Goal: Task Accomplishment & Management: Use online tool/utility

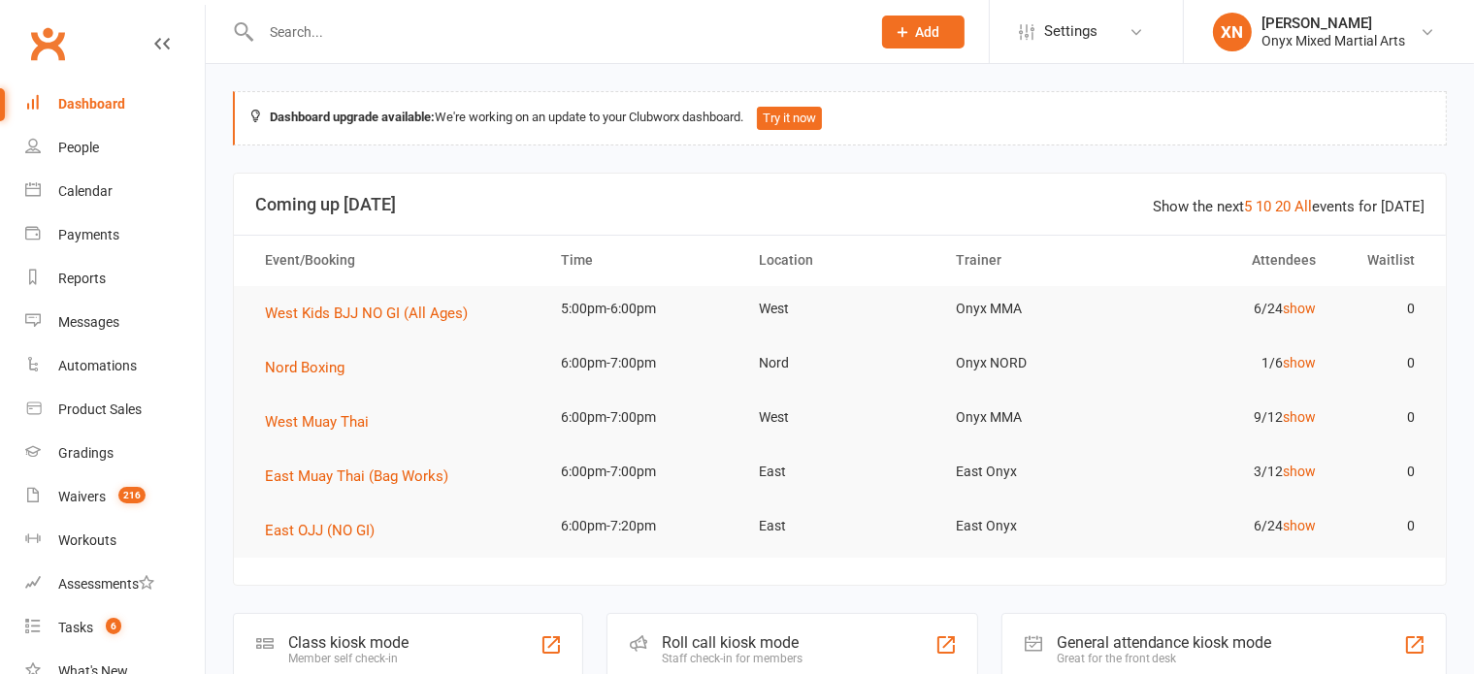
click at [332, 27] on input "text" at bounding box center [556, 31] width 602 height 27
click at [374, 26] on input "text" at bounding box center [556, 31] width 602 height 27
click at [318, 38] on input "text" at bounding box center [556, 31] width 602 height 27
click at [127, 273] on link "Reports" at bounding box center [115, 279] width 180 height 44
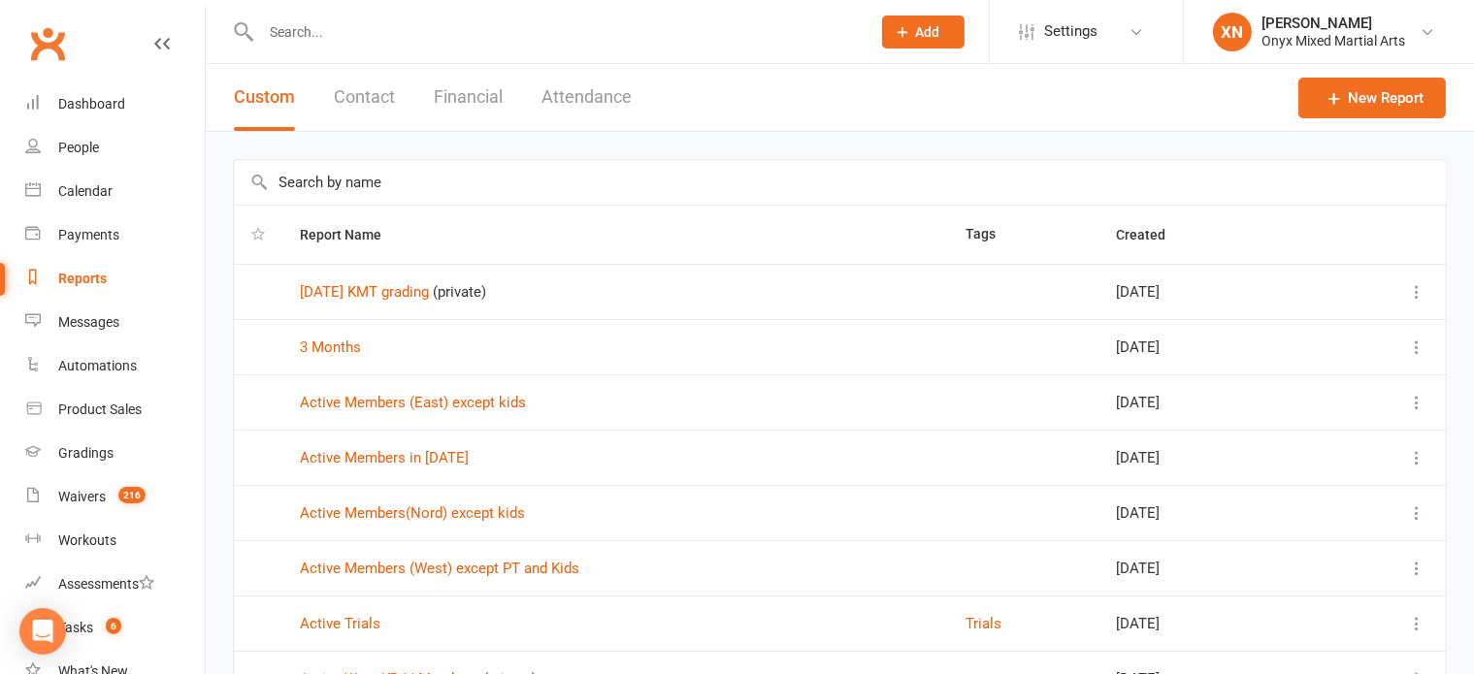
click at [915, 189] on input "text" at bounding box center [840, 182] width 1212 height 45
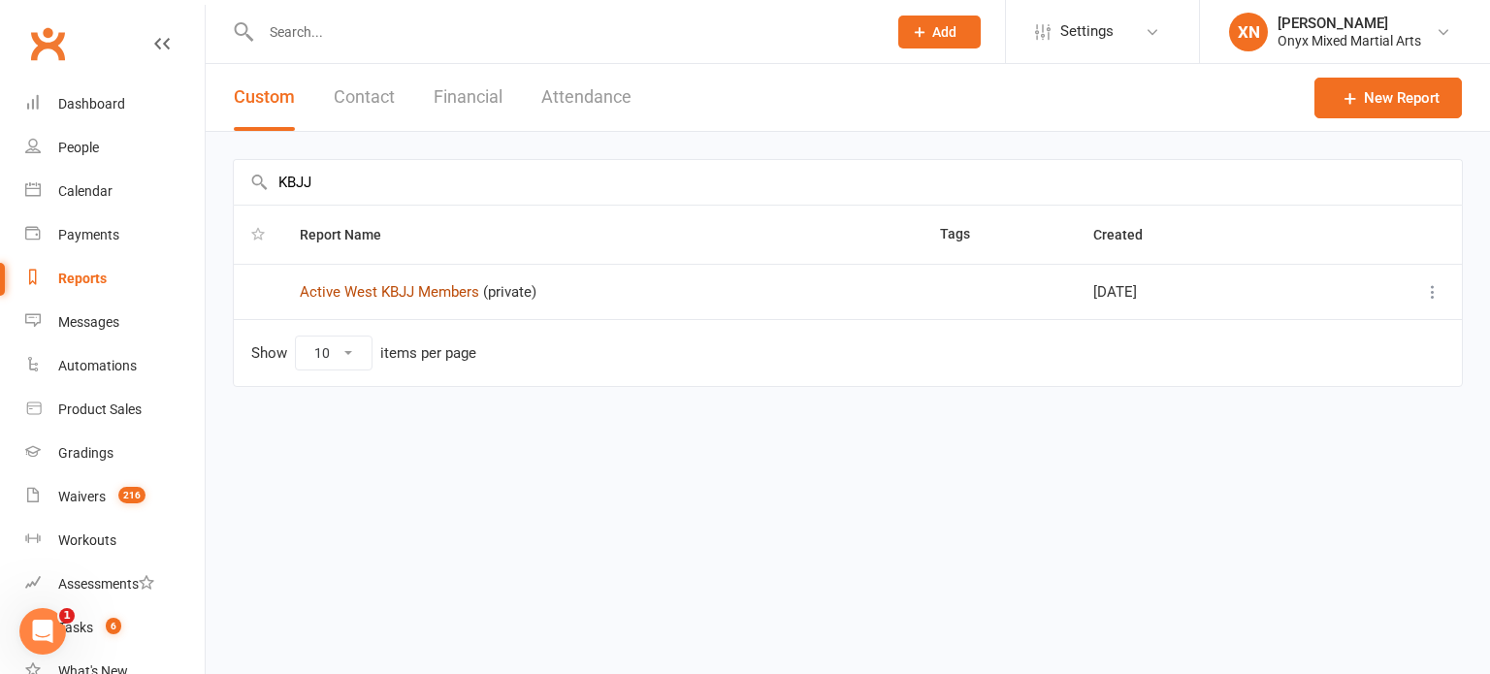
type input "KBJJ"
click at [421, 290] on link "Active West KBJJ Members" at bounding box center [390, 291] width 180 height 17
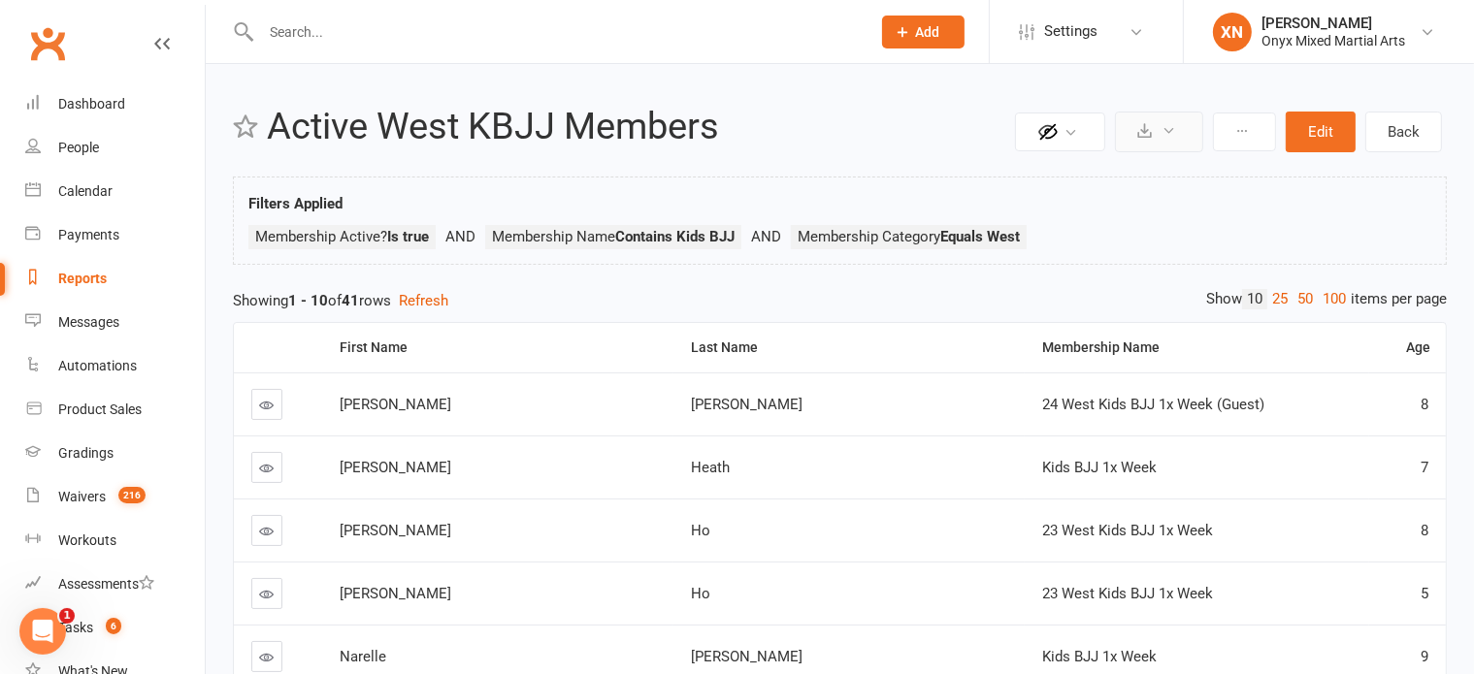
click at [1135, 135] on button at bounding box center [1159, 132] width 88 height 41
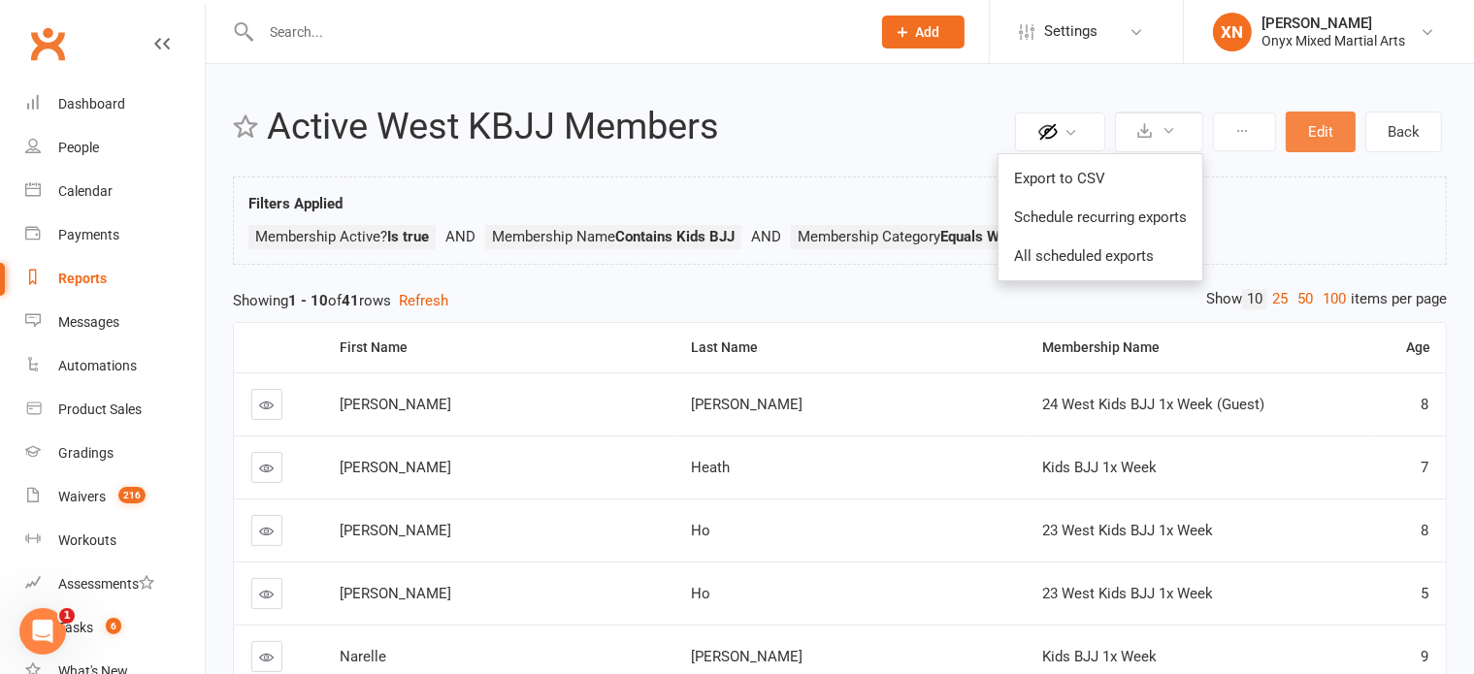
click at [1344, 121] on button "Edit" at bounding box center [1321, 132] width 70 height 41
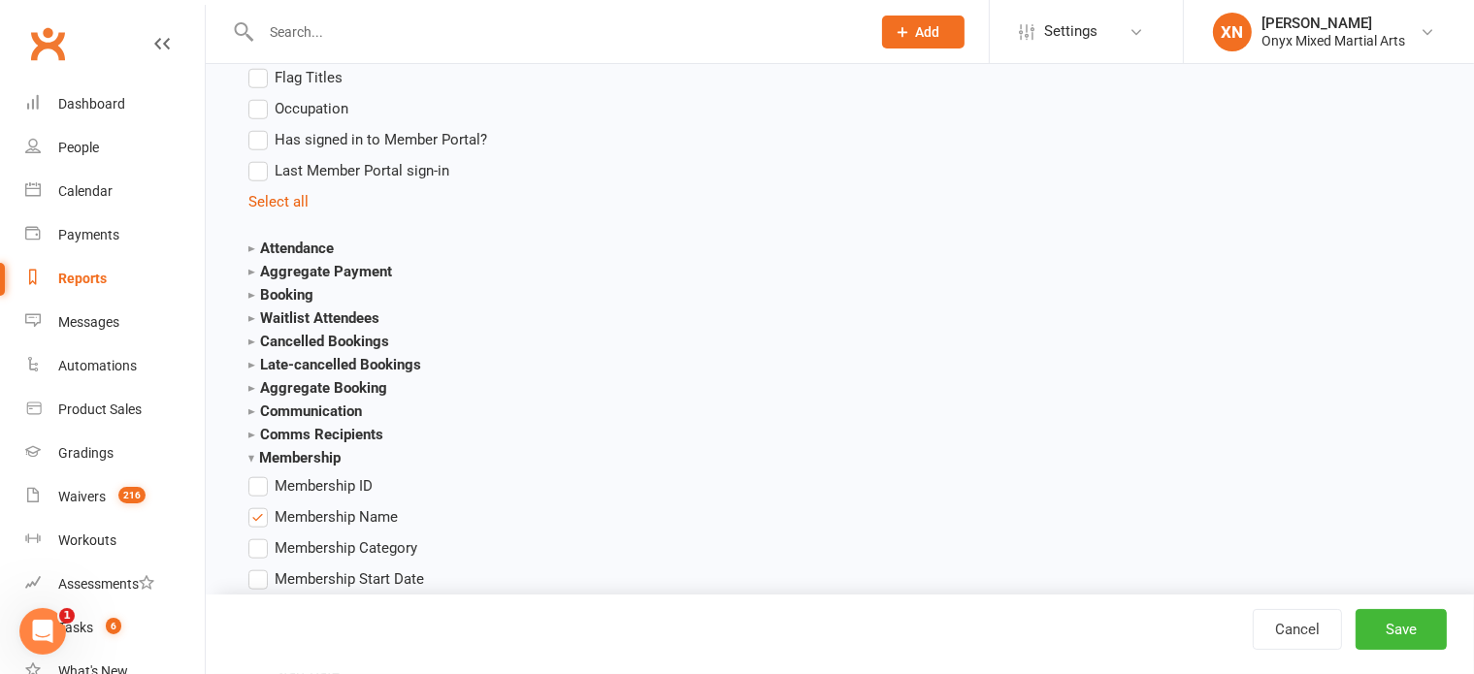
scroll to position [1964, 0]
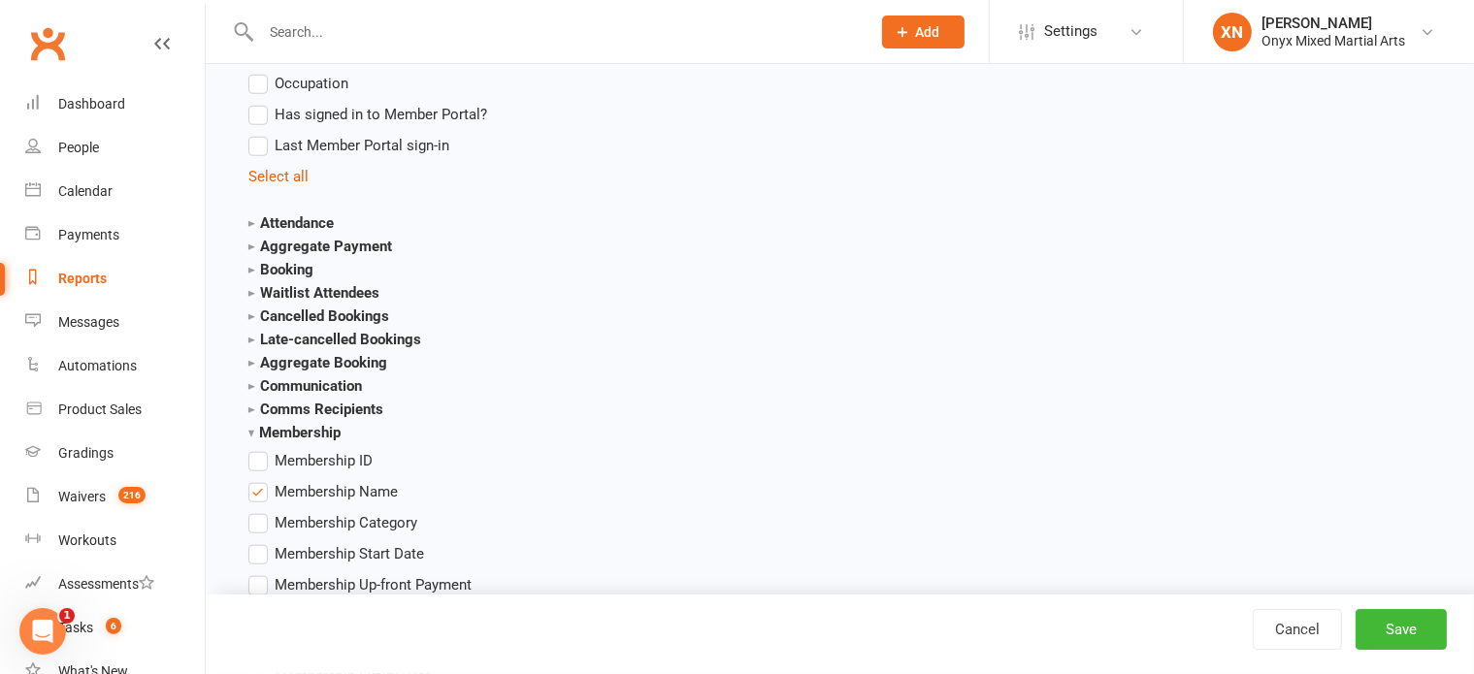
click at [288, 270] on strong "Booking" at bounding box center [280, 269] width 65 height 17
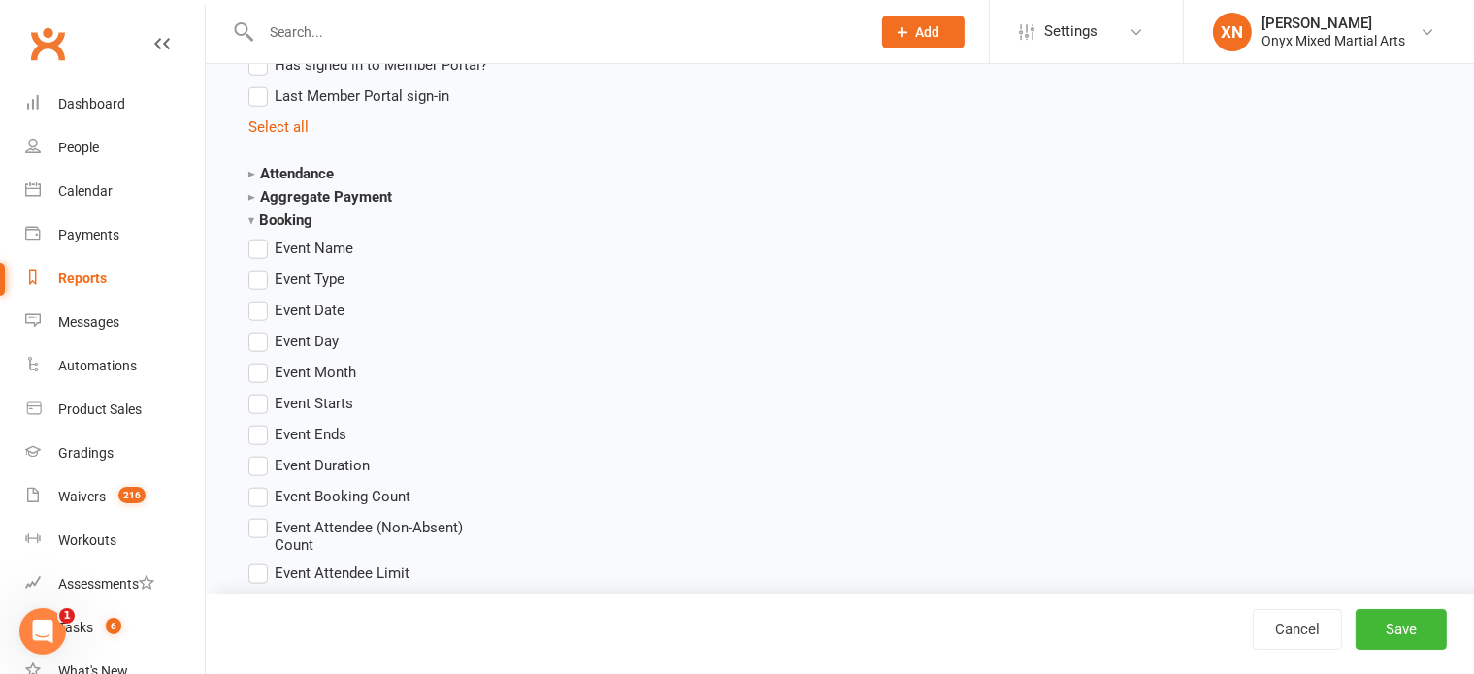
scroll to position [2014, 0]
click at [302, 340] on span "Event Day" at bounding box center [307, 339] width 64 height 20
click at [261, 329] on input "Event Day" at bounding box center [254, 329] width 13 height 0
click at [1417, 638] on button "Save" at bounding box center [1401, 629] width 91 height 41
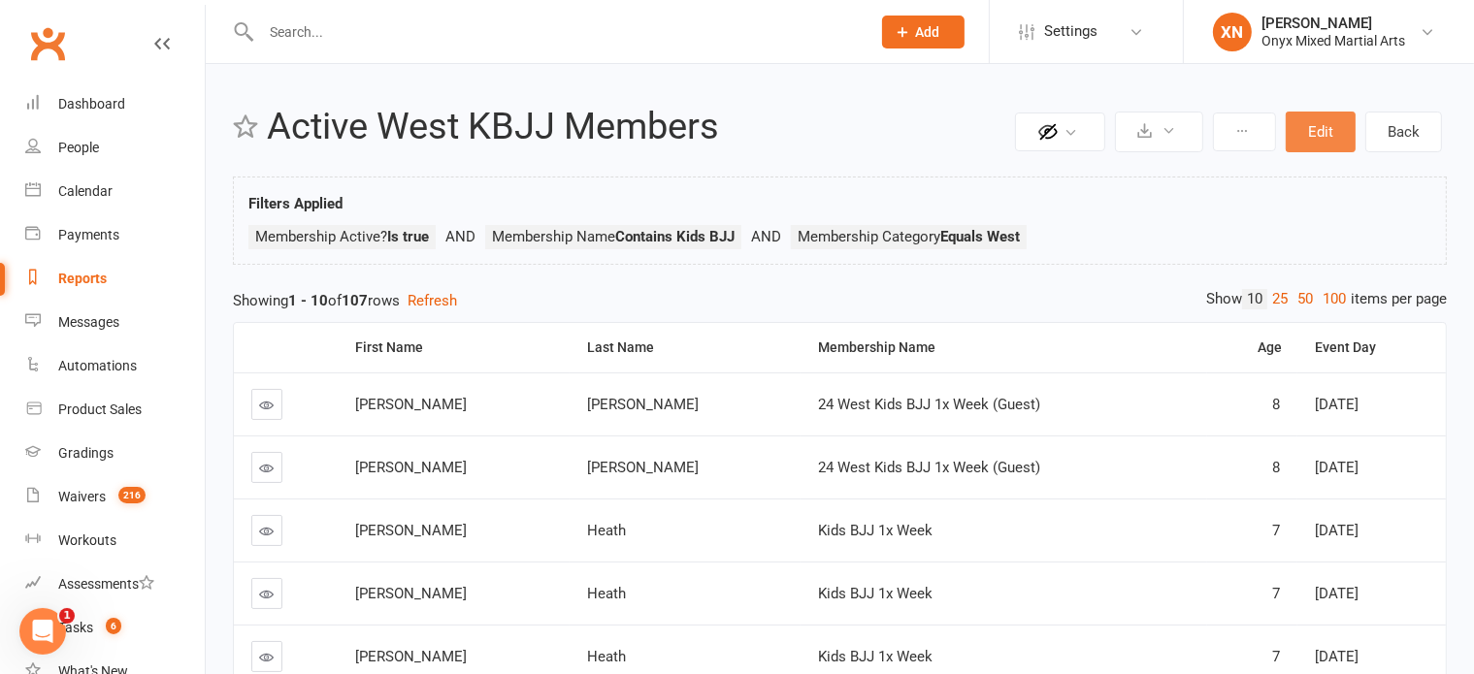
click at [1320, 127] on button "Edit" at bounding box center [1321, 132] width 70 height 41
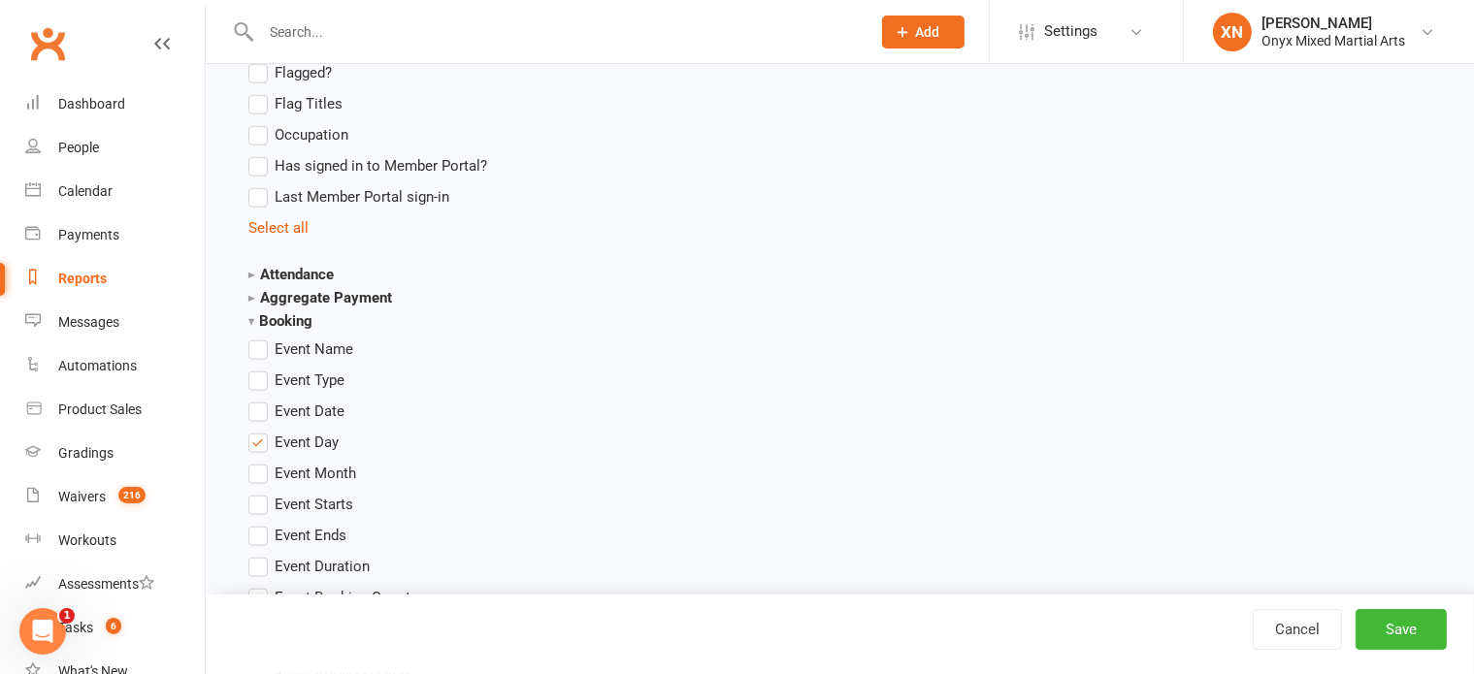
scroll to position [1948, 0]
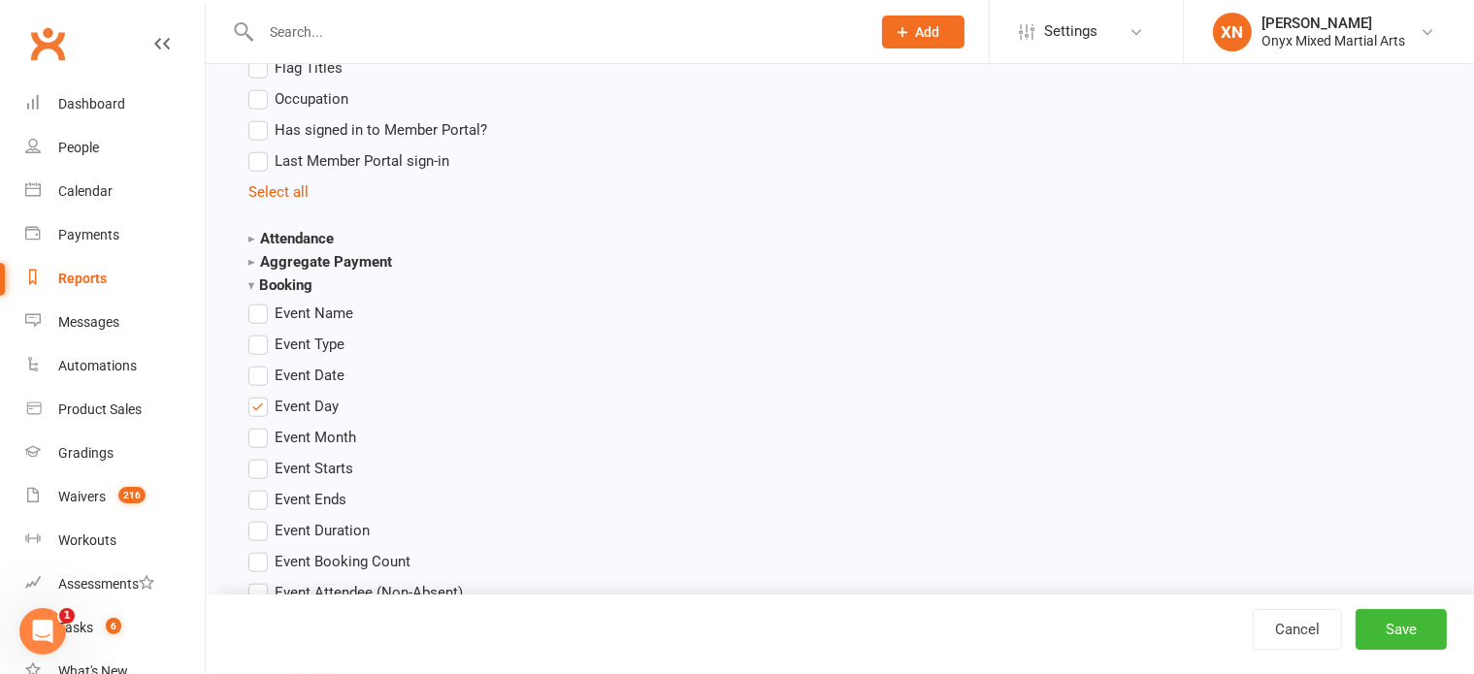
click at [287, 398] on span "Event Day" at bounding box center [307, 405] width 64 height 20
click at [261, 395] on input "Event Day" at bounding box center [254, 395] width 13 height 0
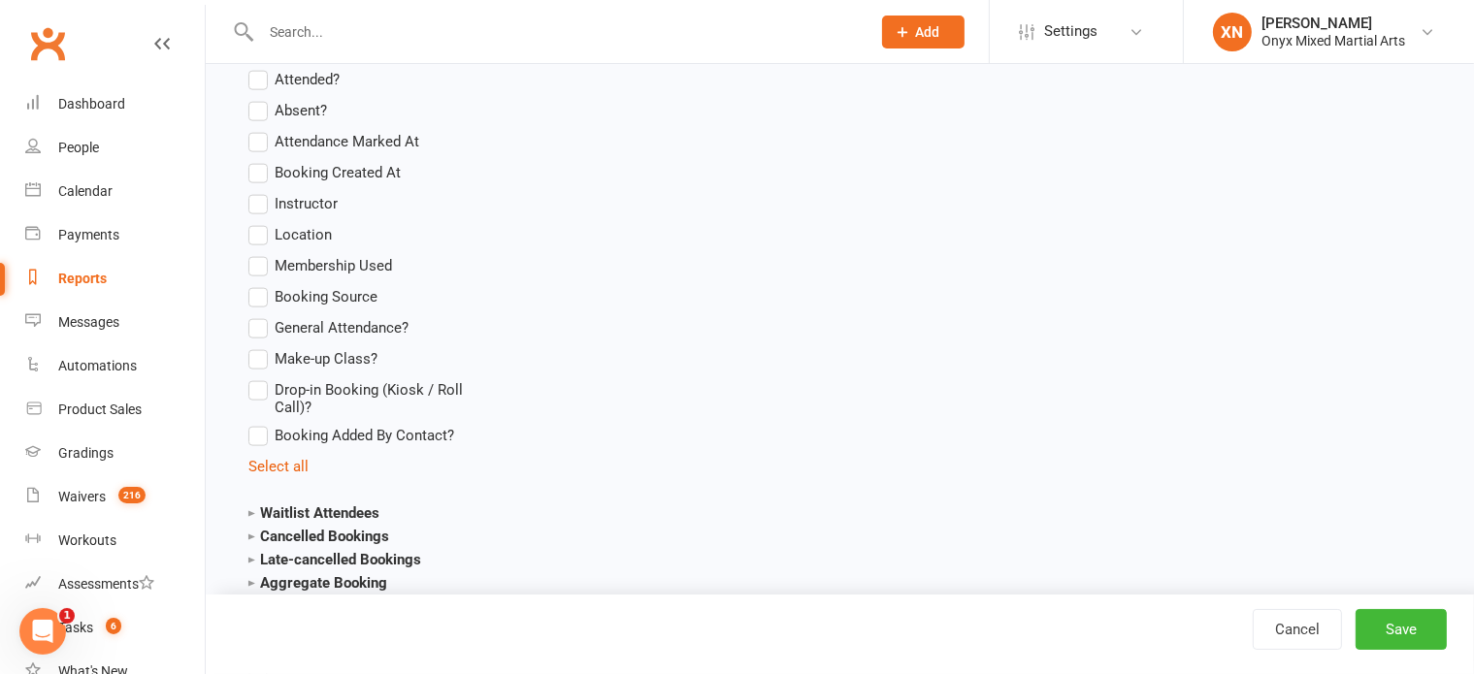
scroll to position [2538, 0]
click at [1400, 628] on button "Save" at bounding box center [1401, 629] width 91 height 41
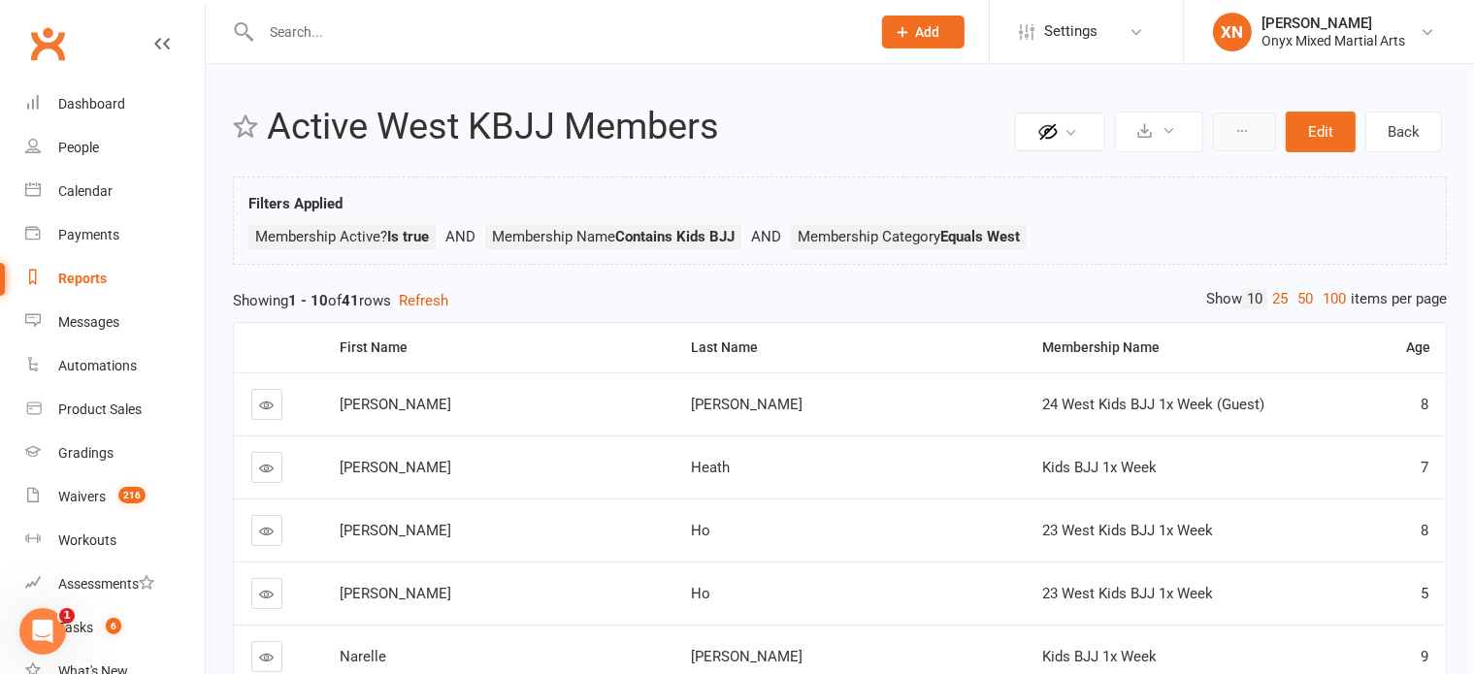
click at [1256, 125] on button at bounding box center [1244, 132] width 63 height 39
click at [1145, 119] on button at bounding box center [1159, 132] width 88 height 41
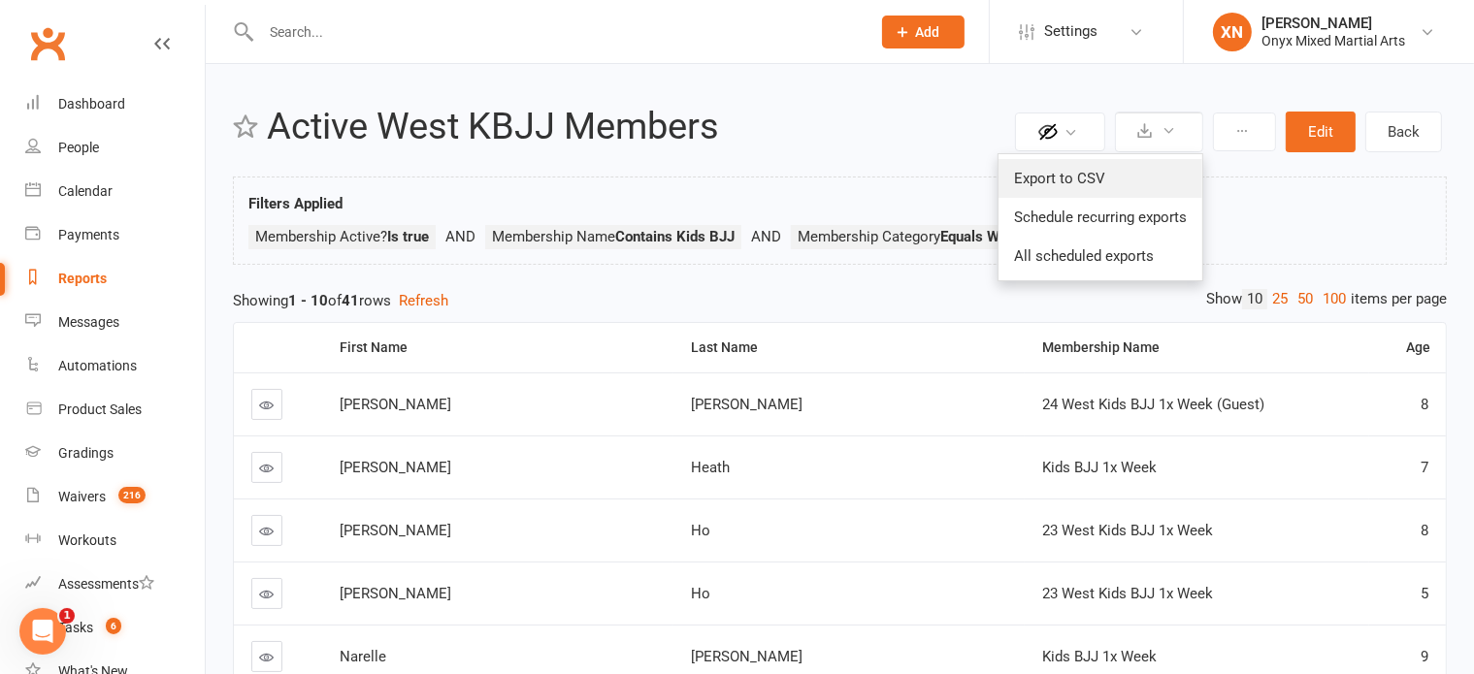
click at [1130, 166] on link "Export to CSV" at bounding box center [1101, 178] width 204 height 39
